Goal: Complete application form

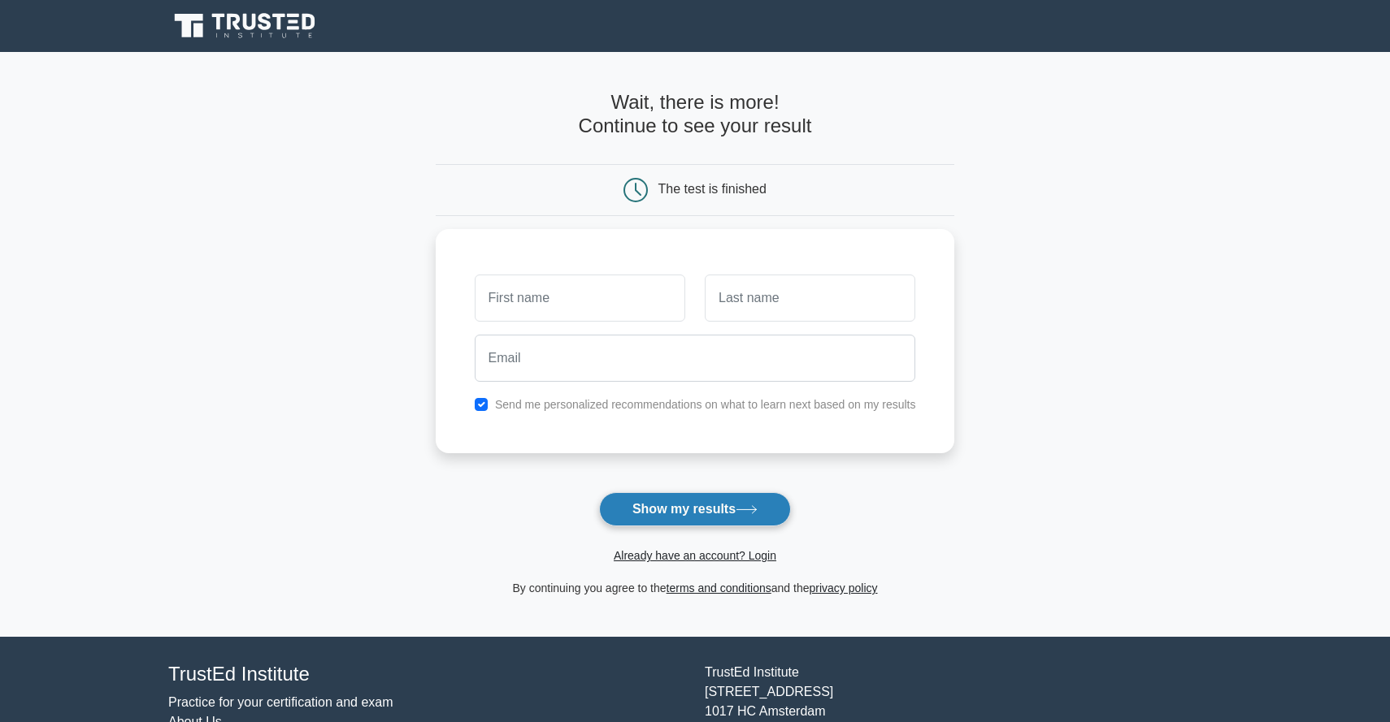
click at [666, 513] on button "Show my results" at bounding box center [695, 509] width 192 height 34
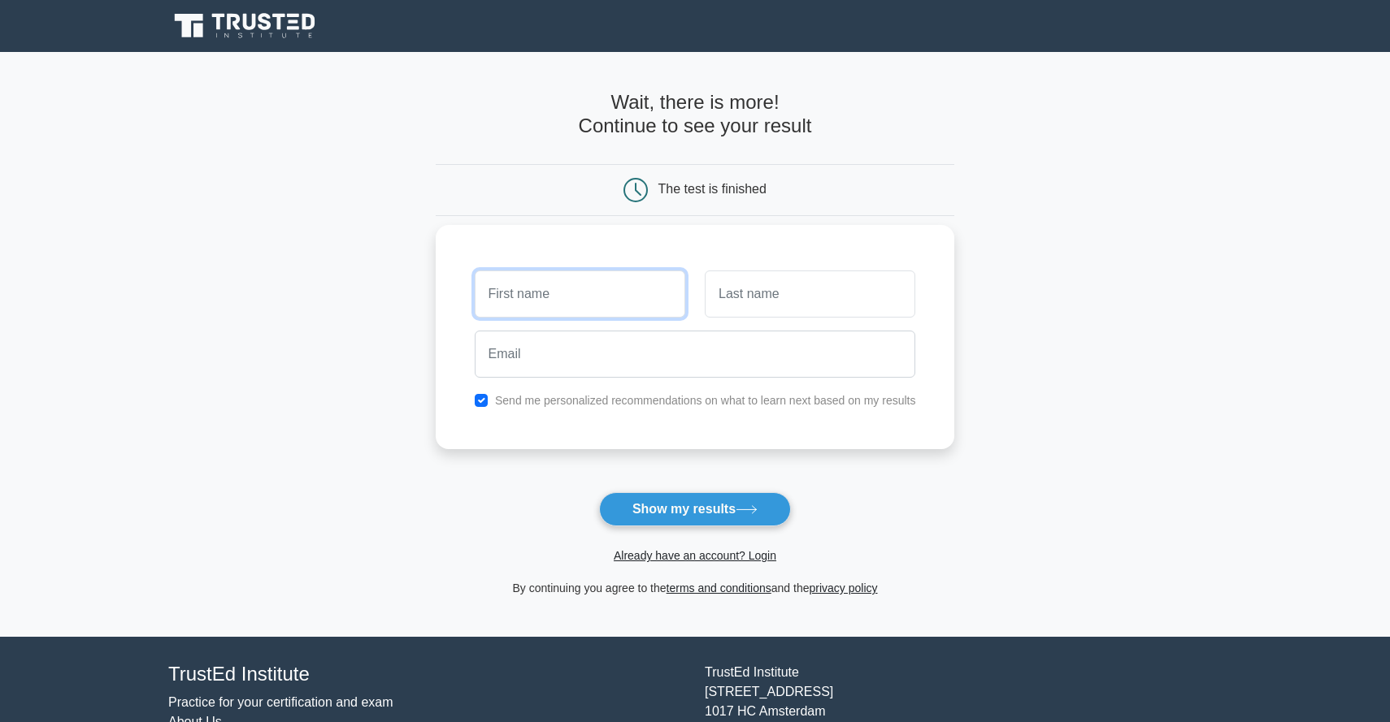
click at [560, 299] on input "text" at bounding box center [580, 294] width 210 height 47
type input "J"
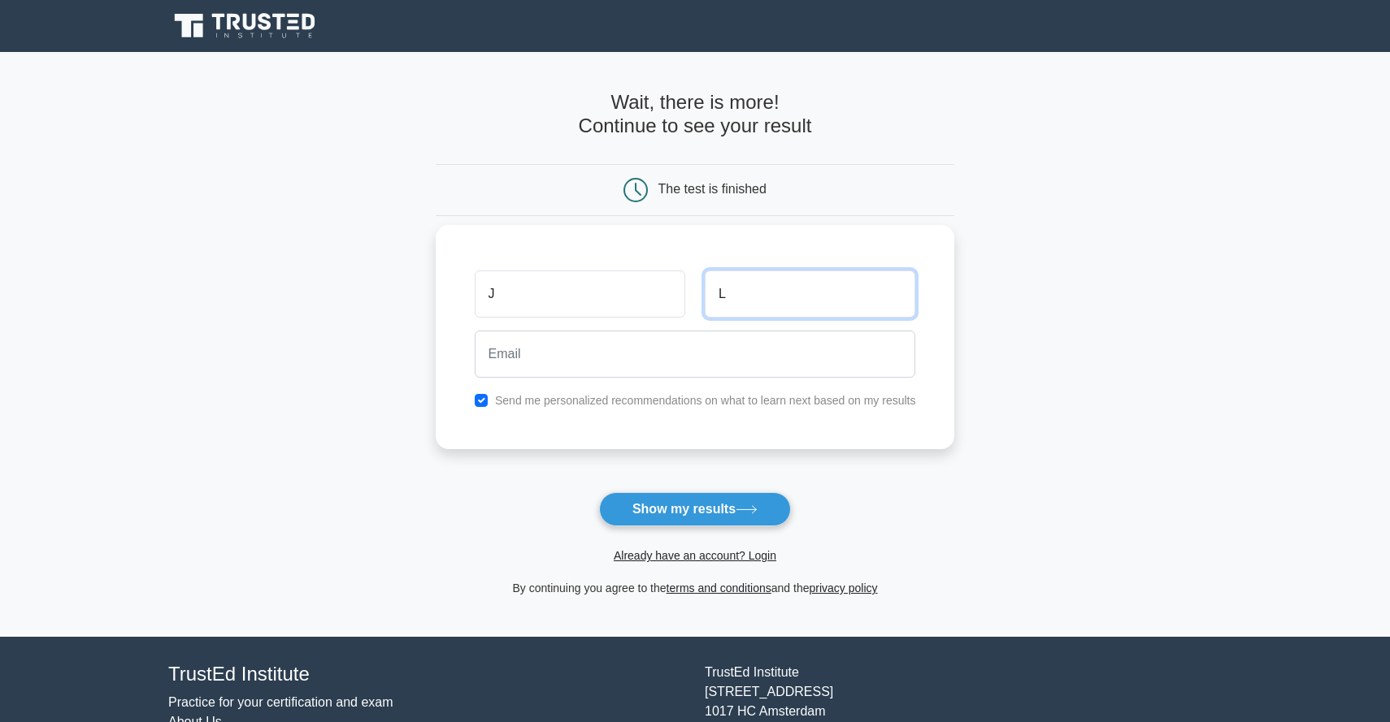
type input "L"
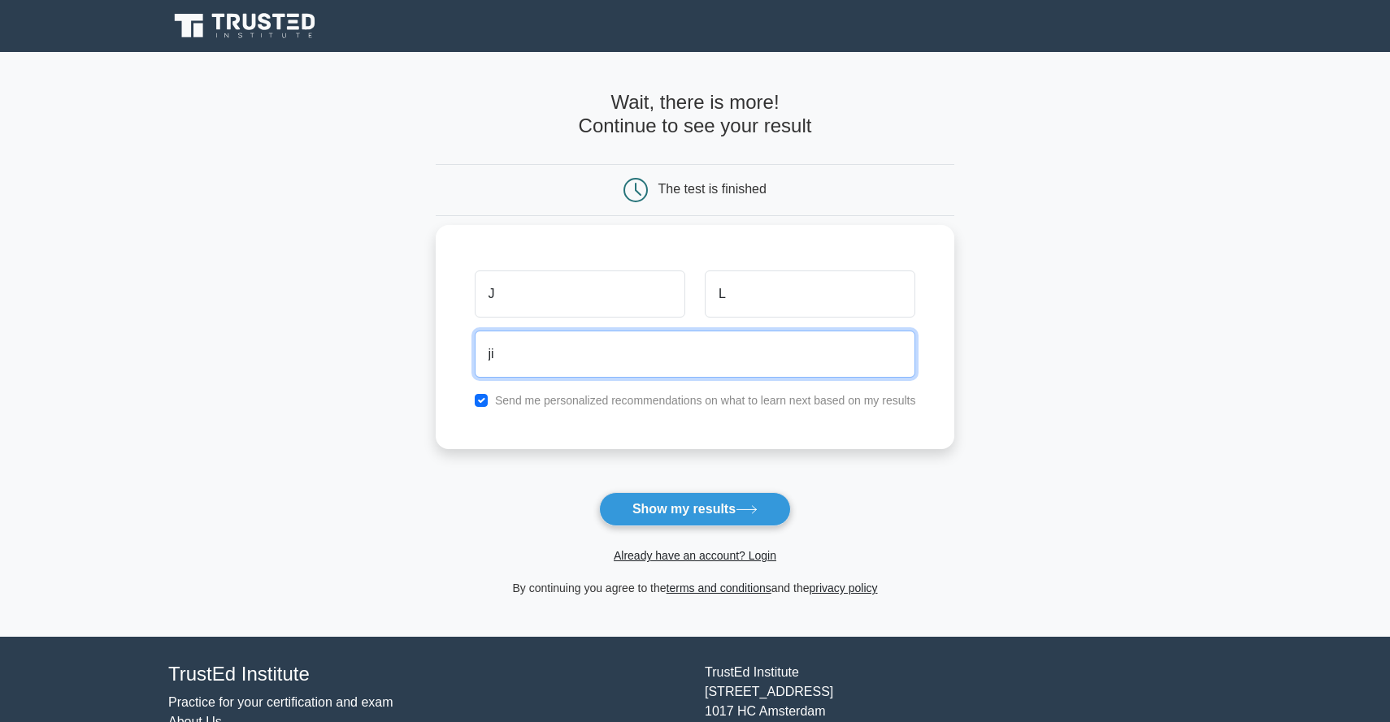
type input "j"
type input "[EMAIL_ADDRESS][DOMAIN_NAME]"
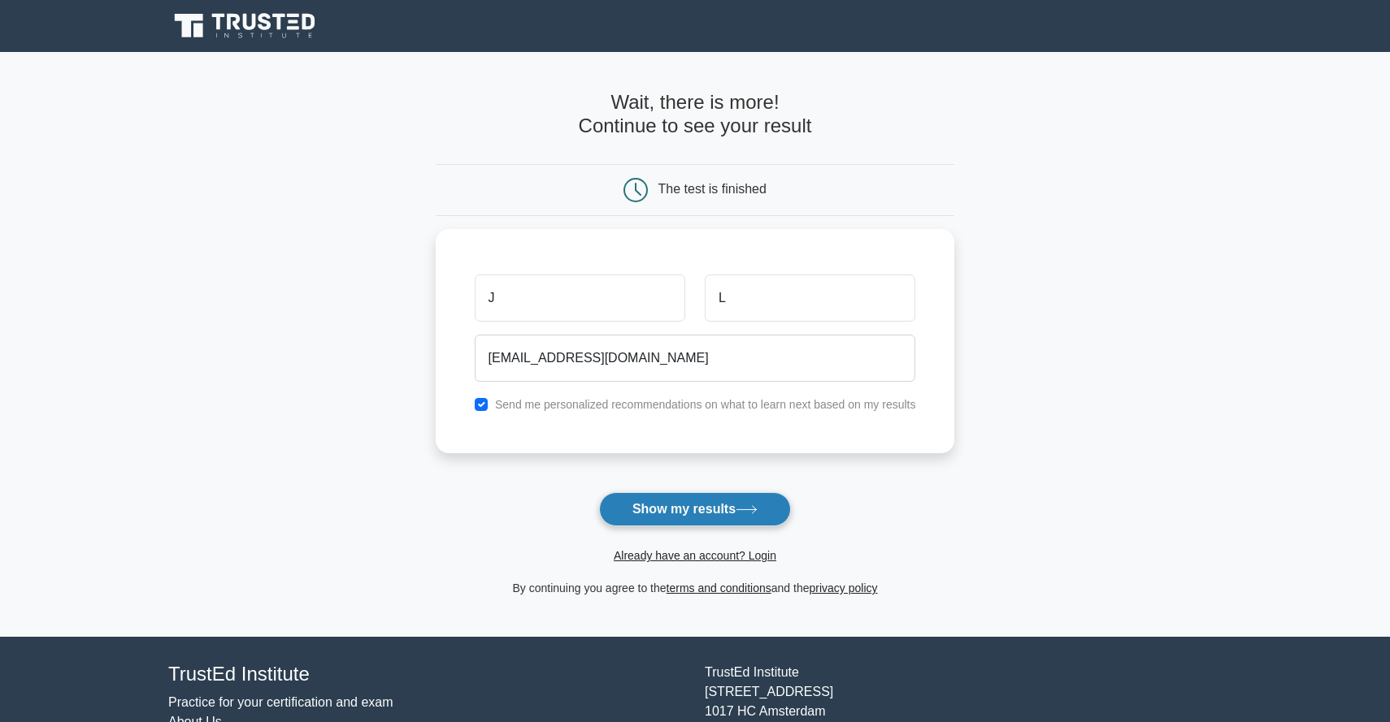
click at [679, 510] on button "Show my results" at bounding box center [695, 509] width 192 height 34
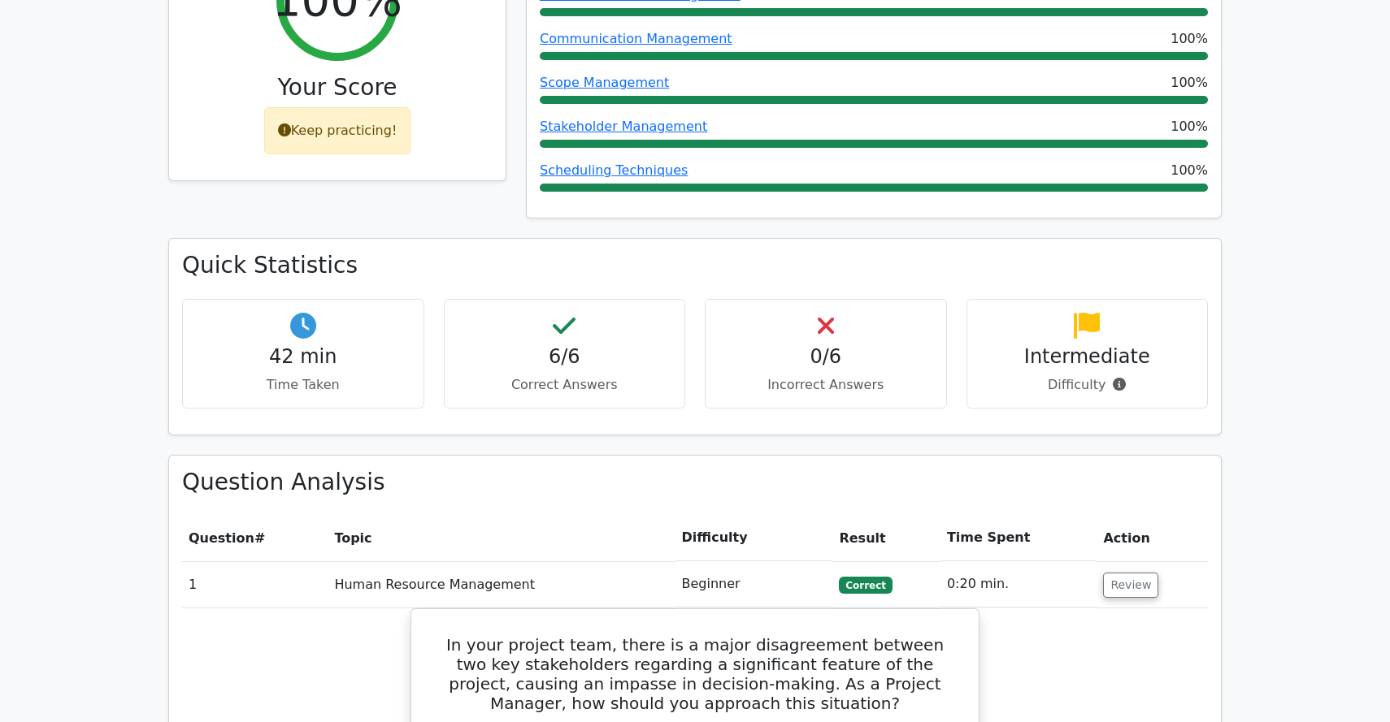
scroll to position [758, 0]
